Goal: Check status

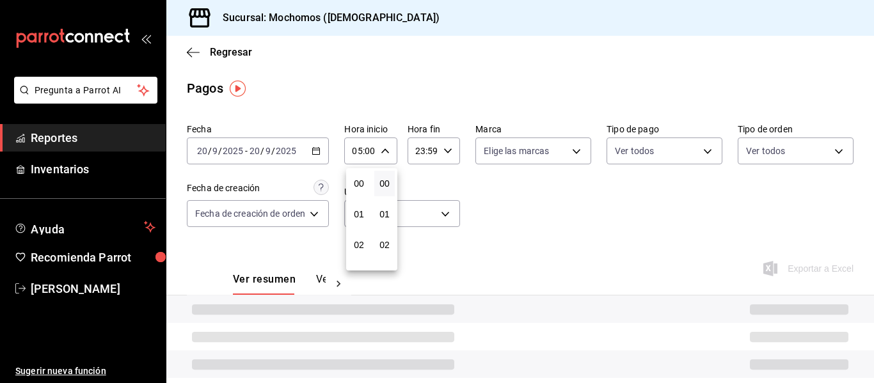
scroll to position [128, 0]
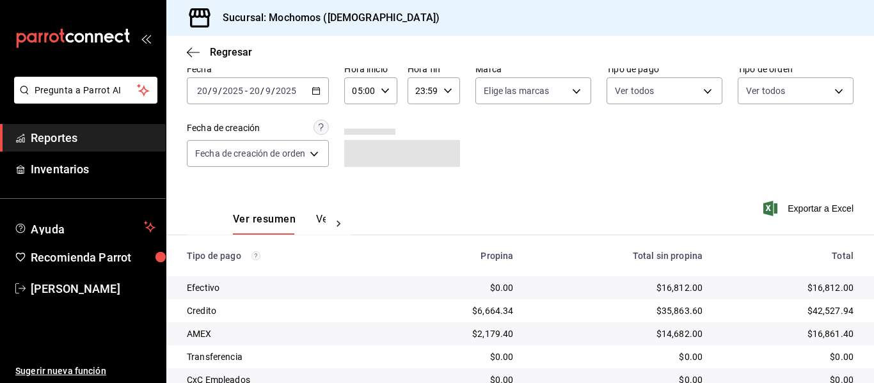
scroll to position [182, 0]
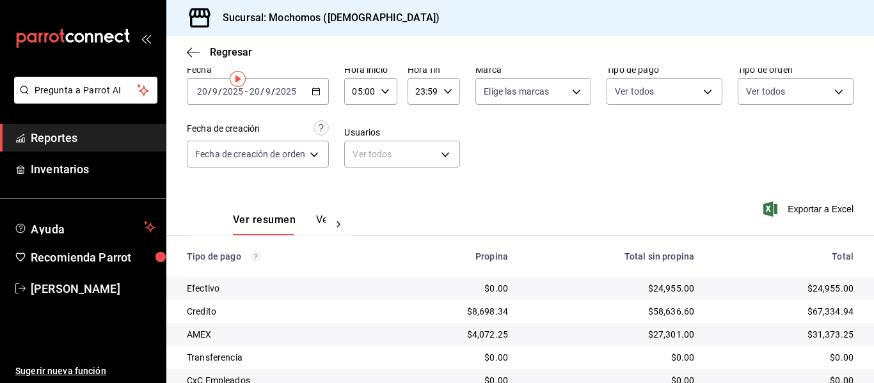
scroll to position [182, 0]
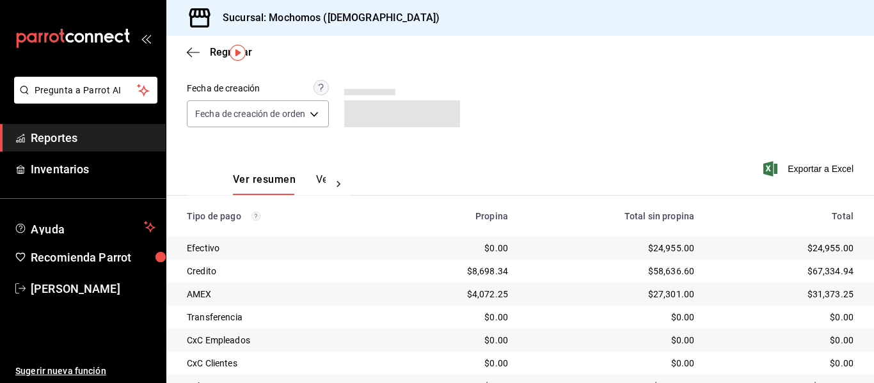
scroll to position [182, 0]
